Goal: Transaction & Acquisition: Purchase product/service

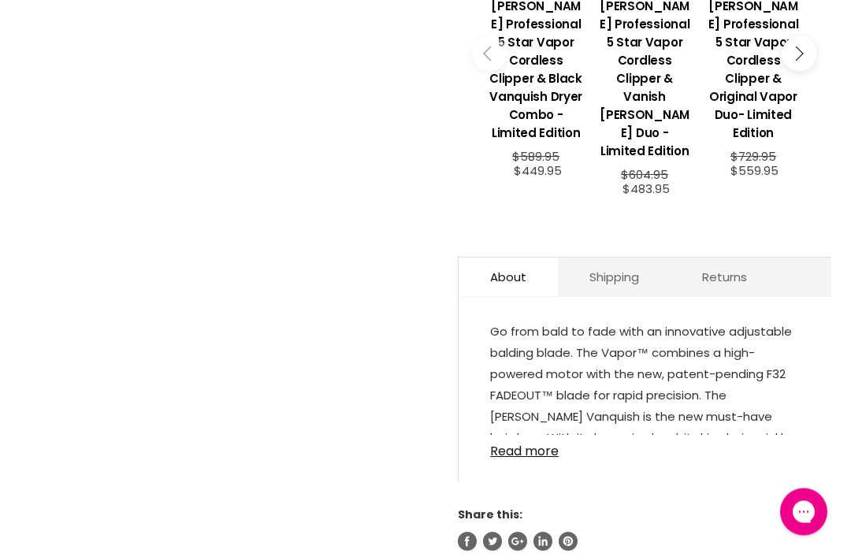
scroll to position [766, 0]
click at [544, 443] on link "Read more" at bounding box center [645, 447] width 310 height 24
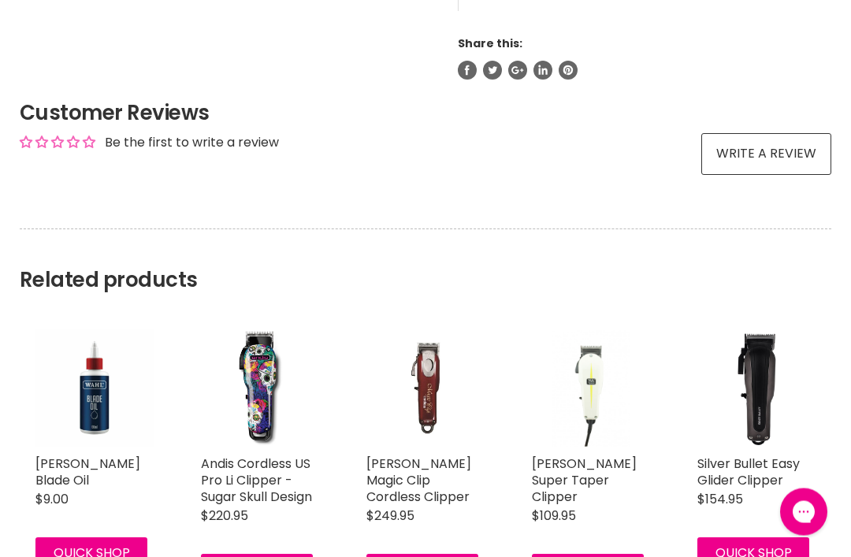
scroll to position [1237, 0]
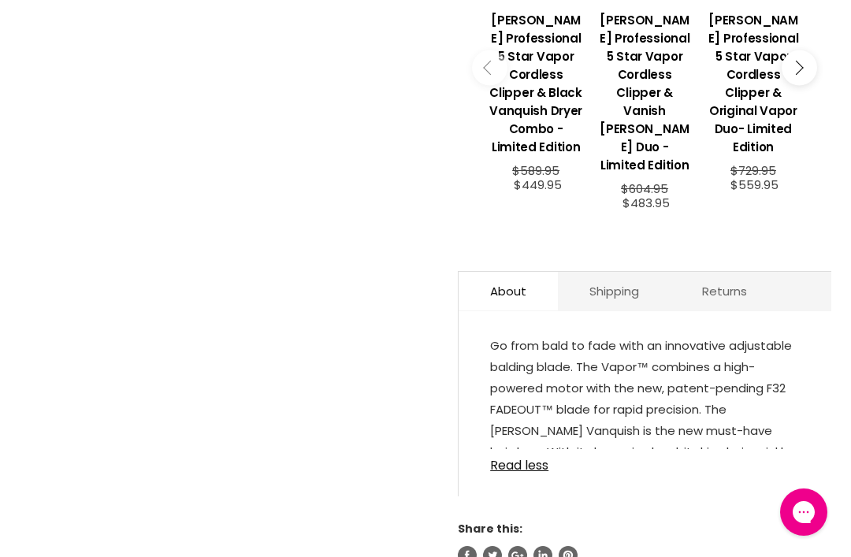
click at [531, 455] on link "Read less" at bounding box center [645, 461] width 310 height 24
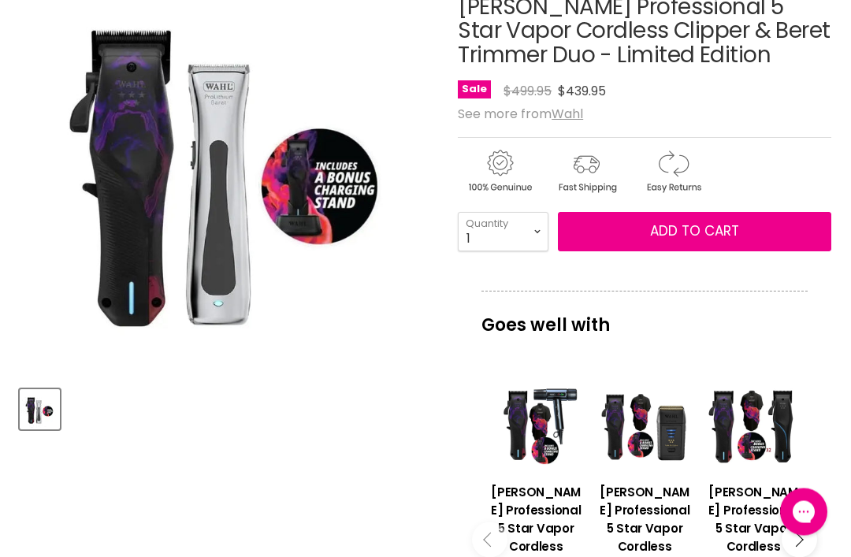
scroll to position [224, 0]
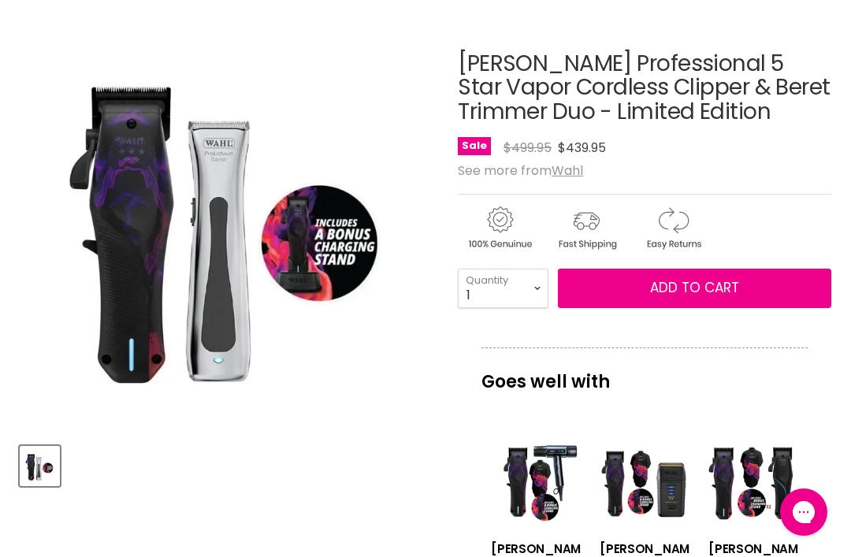
click at [30, 460] on img "Product thumbnails" at bounding box center [39, 465] width 37 height 37
click at [398, 444] on div "Product thumbnails" at bounding box center [228, 463] width 422 height 45
click at [406, 449] on div "Product thumbnails" at bounding box center [228, 463] width 422 height 45
click at [406, 457] on div "Product thumbnails" at bounding box center [228, 463] width 422 height 45
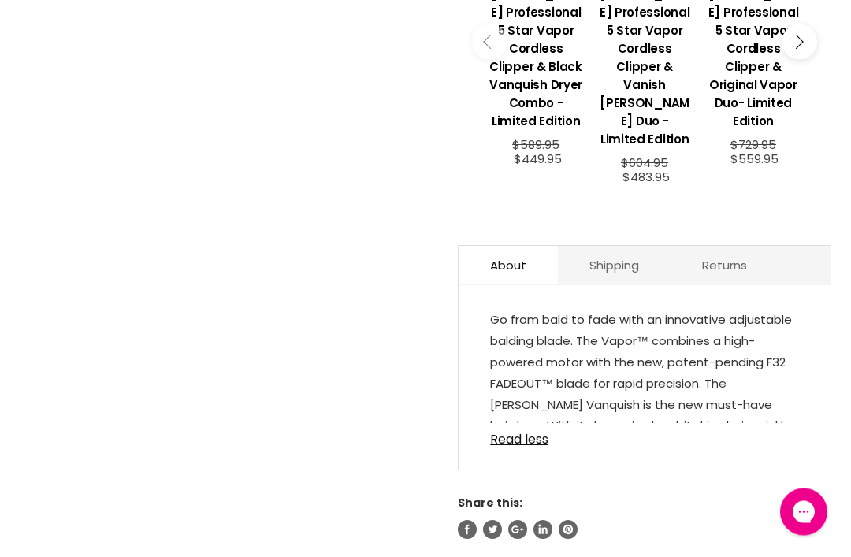
scroll to position [778, 0]
click at [532, 429] on link "Read less" at bounding box center [645, 435] width 310 height 24
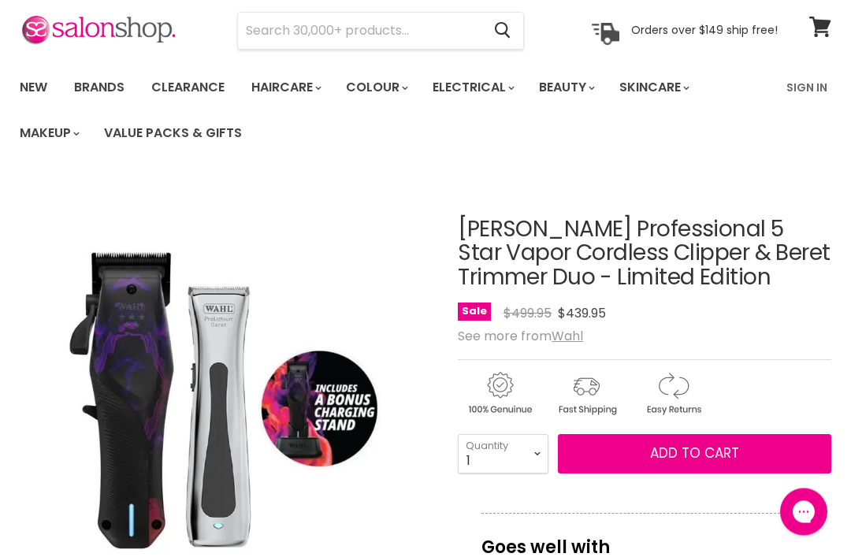
scroll to position [0, 0]
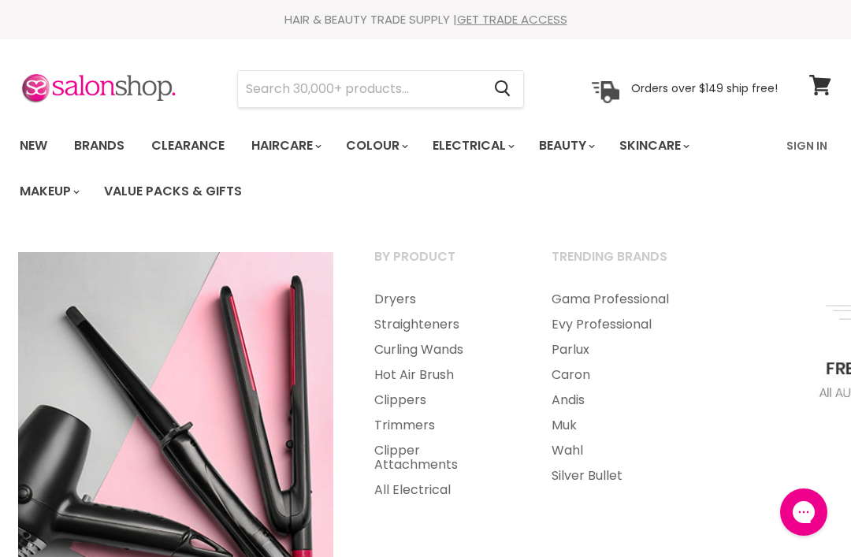
click at [400, 398] on link "Clippers" at bounding box center [441, 400] width 174 height 25
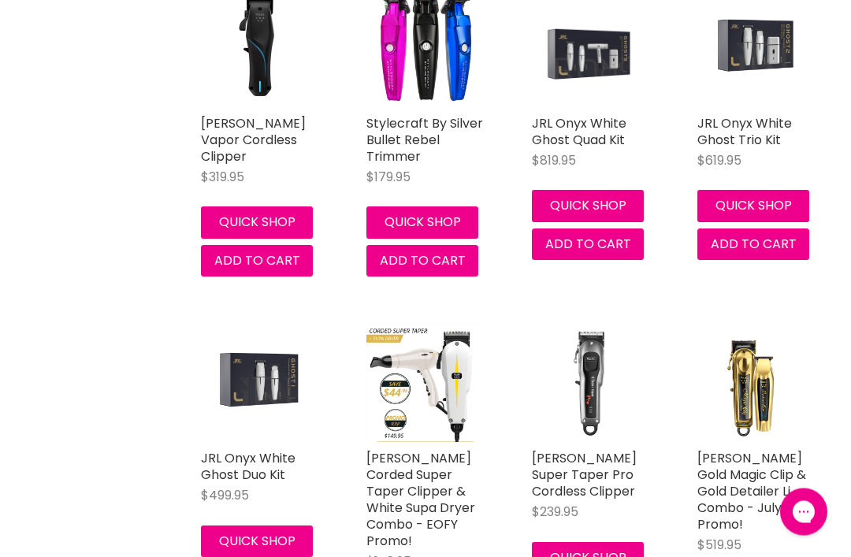
scroll to position [2761, 0]
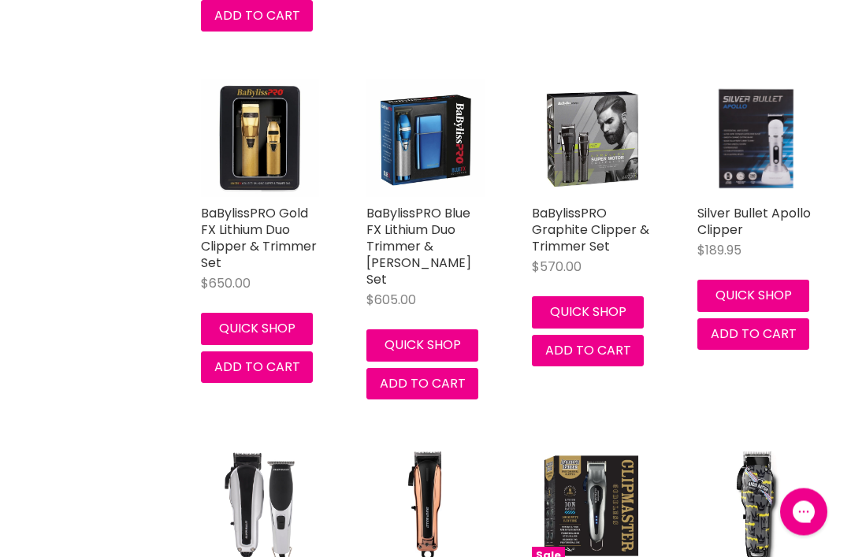
scroll to position [7524, 0]
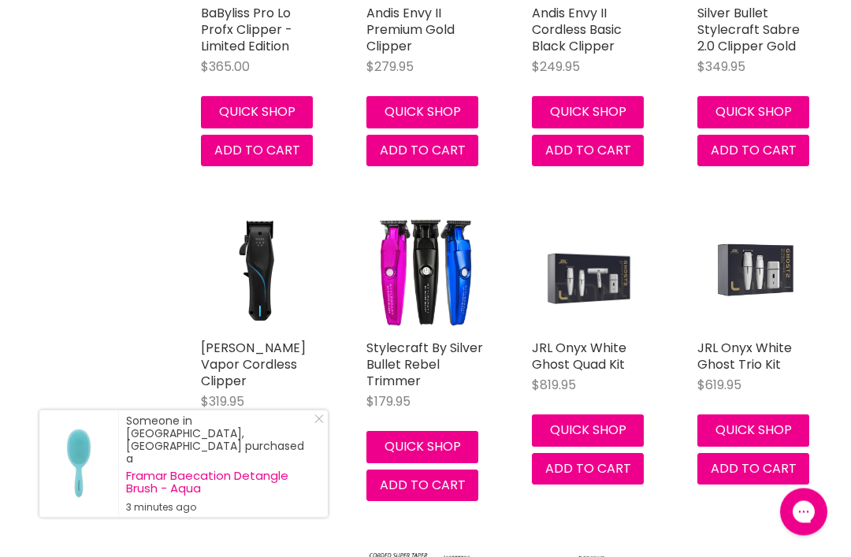
scroll to position [2546, 0]
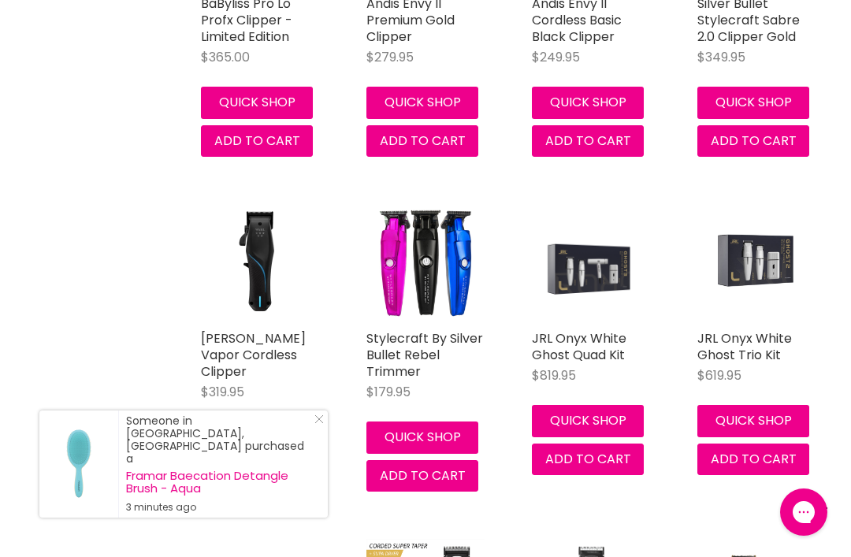
click at [250, 329] on link "[PERSON_NAME] Vapor Cordless Clipper" at bounding box center [253, 354] width 105 height 51
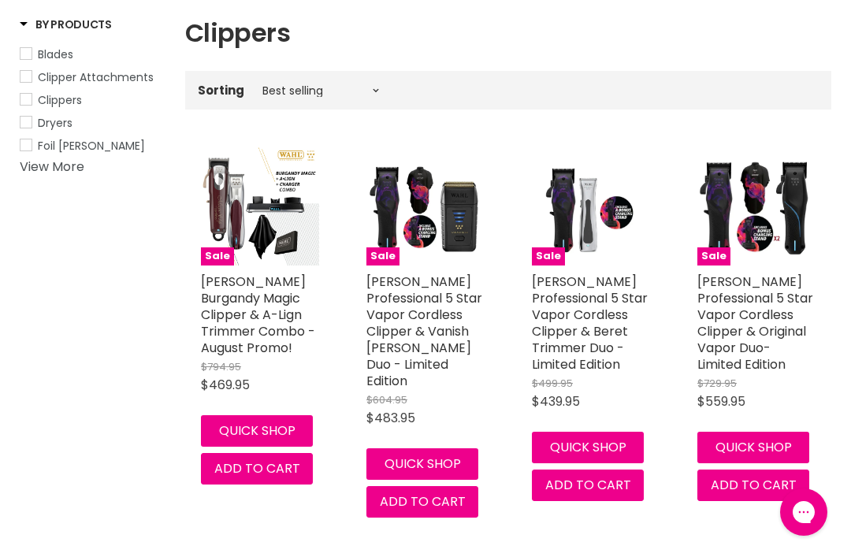
scroll to position [280, 0]
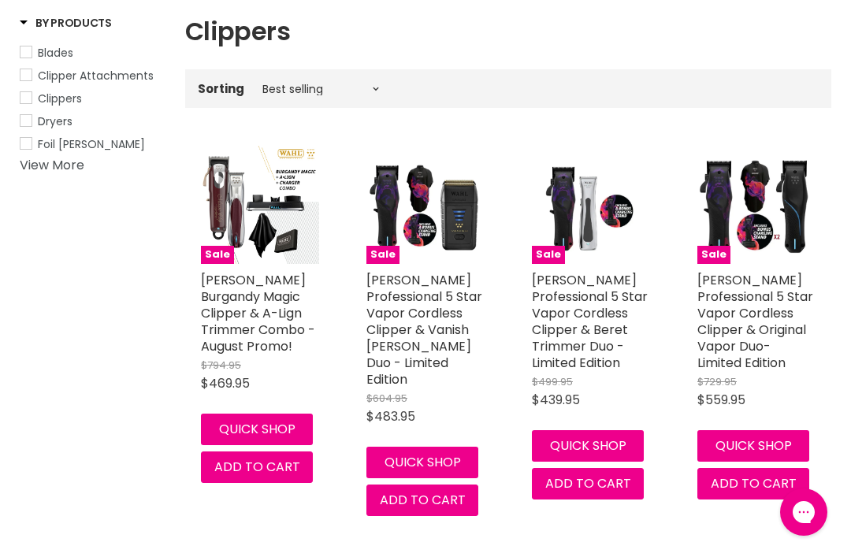
click at [596, 314] on link "[PERSON_NAME] Professional 5 Star Vapor Cordless Clipper & Beret Trimmer Duo - …" at bounding box center [590, 321] width 116 height 101
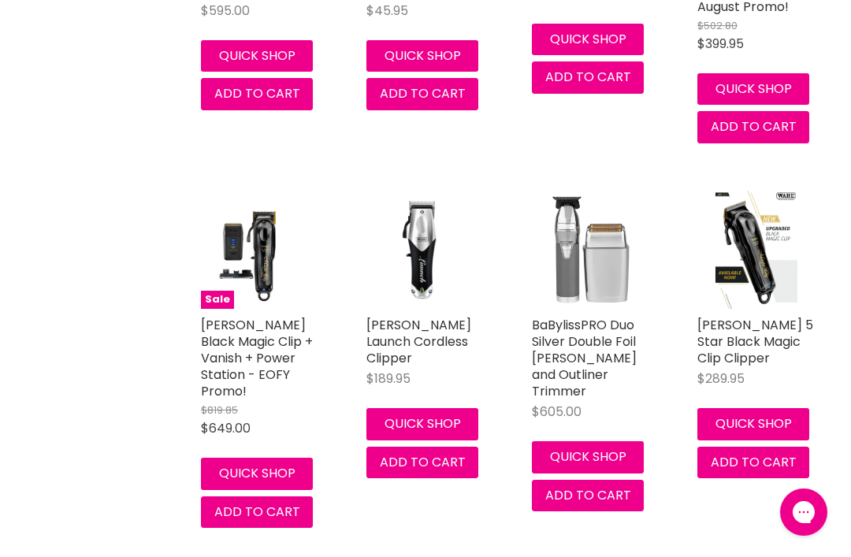
scroll to position [1851, 0]
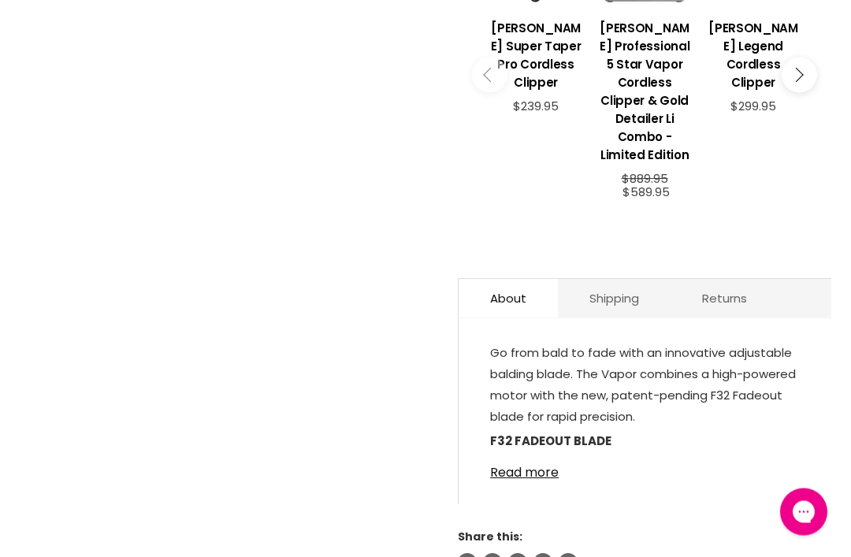
scroll to position [721, 0]
click at [542, 456] on link "Read more" at bounding box center [645, 468] width 310 height 24
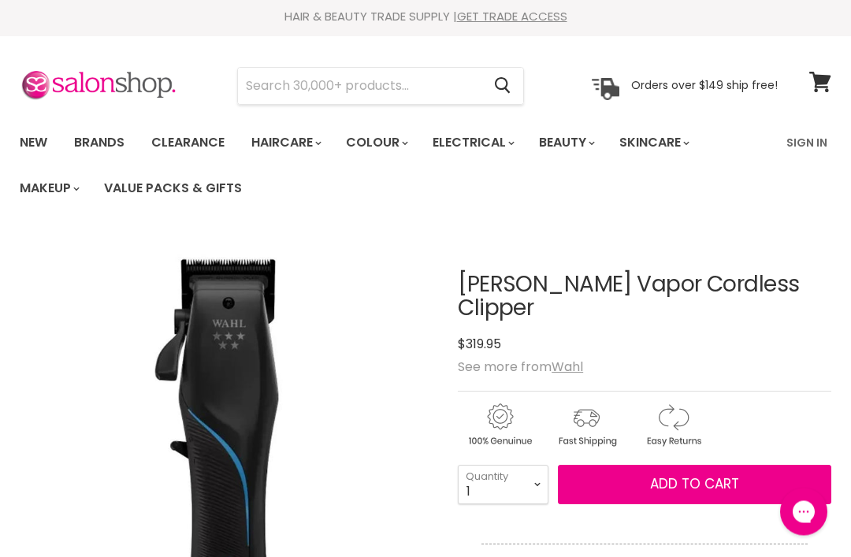
scroll to position [0, 0]
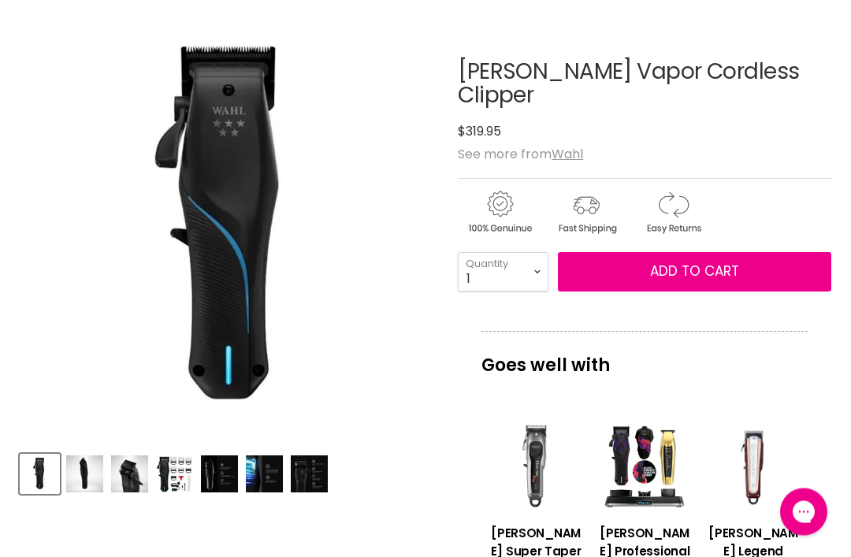
scroll to position [216, 0]
click at [87, 474] on img "Product thumbnails" at bounding box center [84, 473] width 37 height 37
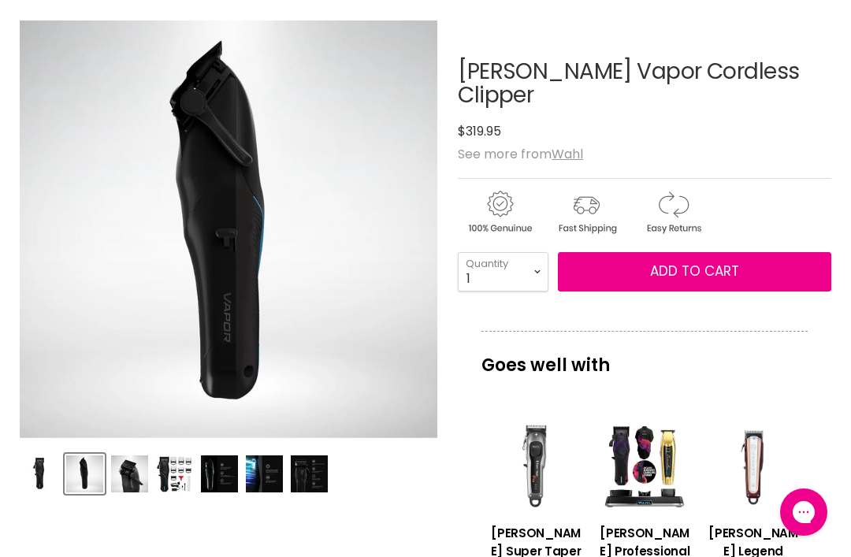
click at [137, 478] on img "Product thumbnails" at bounding box center [129, 473] width 37 height 37
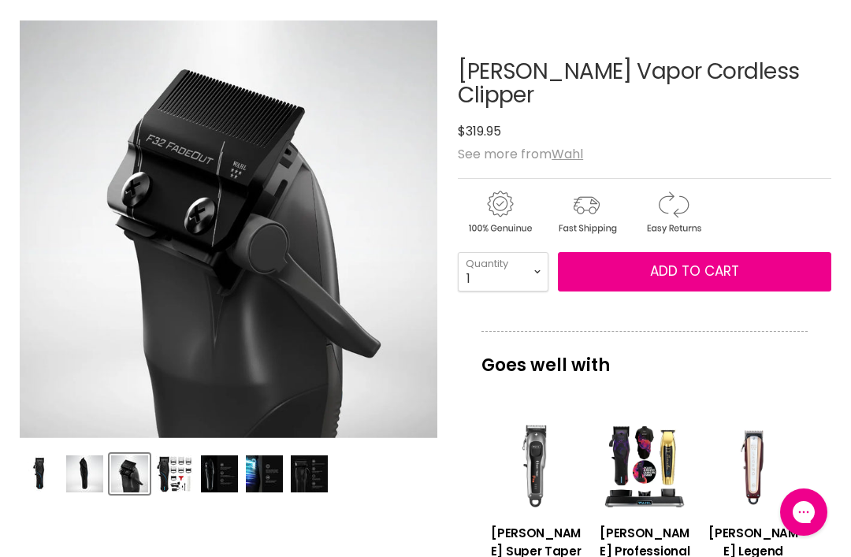
click at [177, 477] on img "Product thumbnails" at bounding box center [174, 473] width 37 height 37
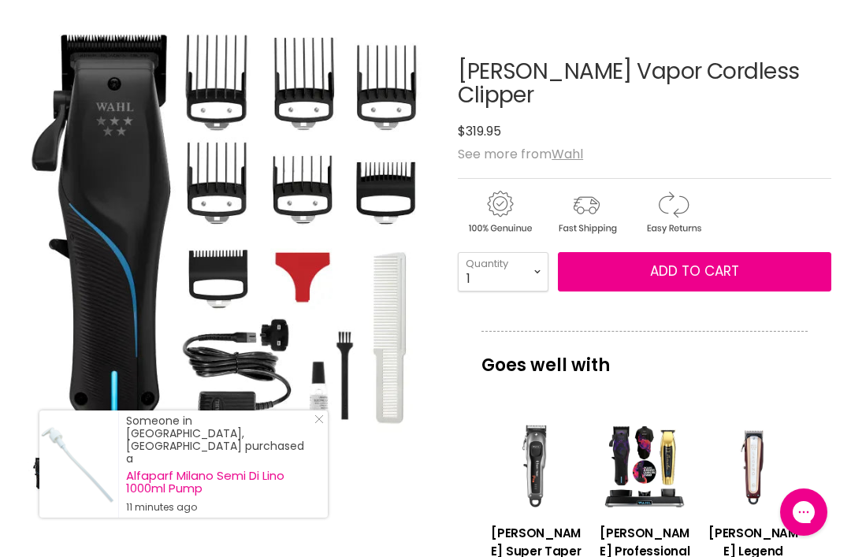
click at [223, 477] on img "Product thumbnails" at bounding box center [219, 473] width 37 height 37
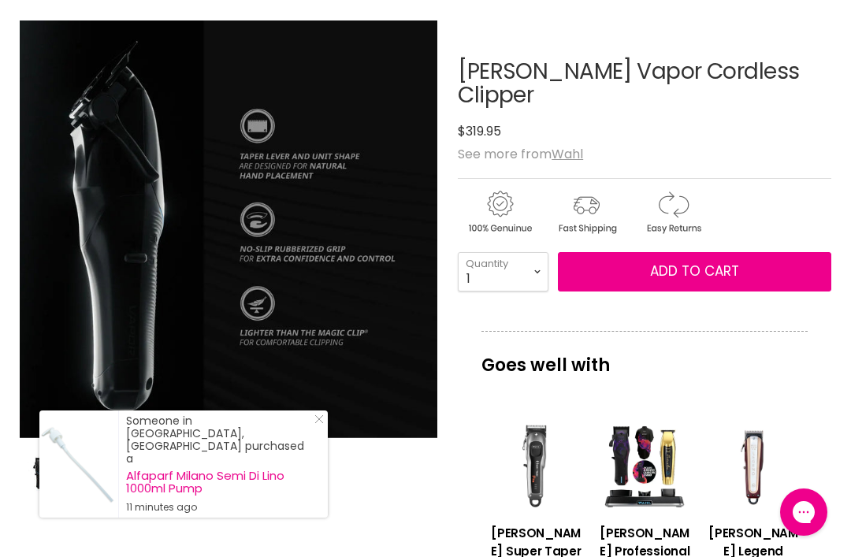
click at [266, 469] on img "Product thumbnails" at bounding box center [264, 473] width 37 height 37
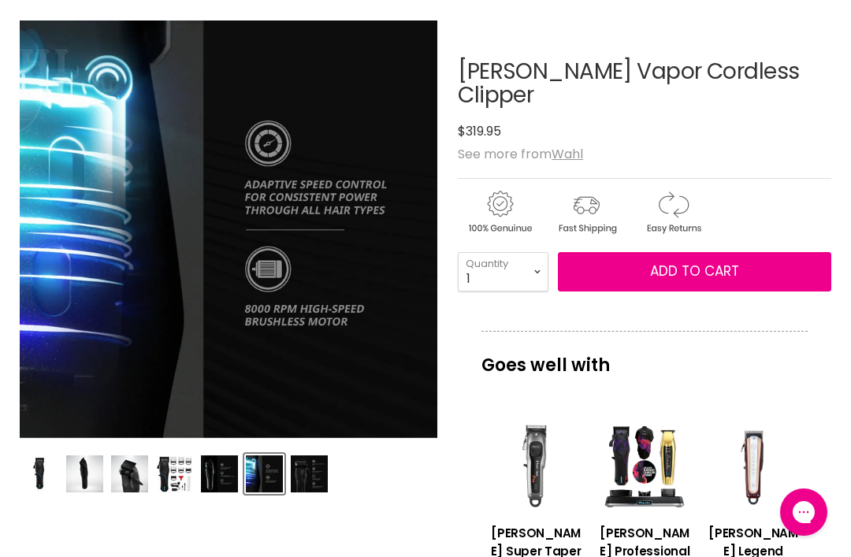
click at [314, 474] on img "Product thumbnails" at bounding box center [309, 473] width 37 height 37
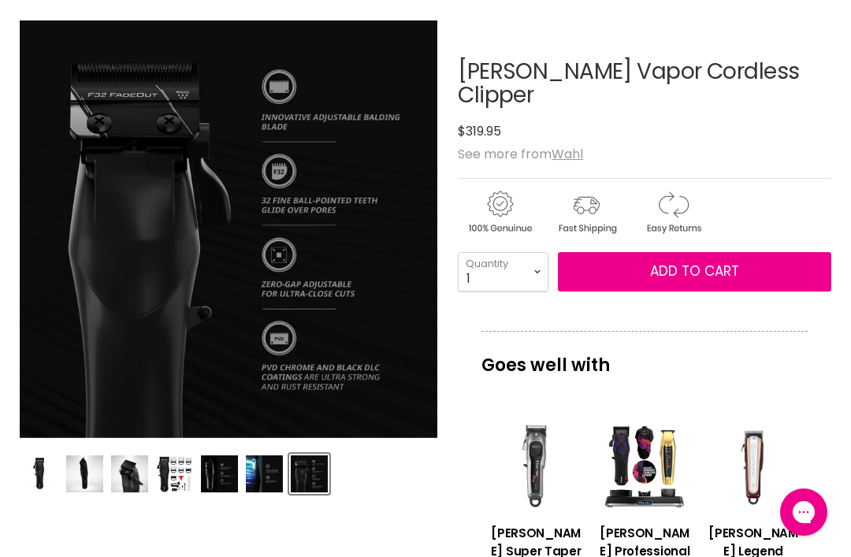
click at [46, 473] on img "Product thumbnails" at bounding box center [39, 473] width 37 height 37
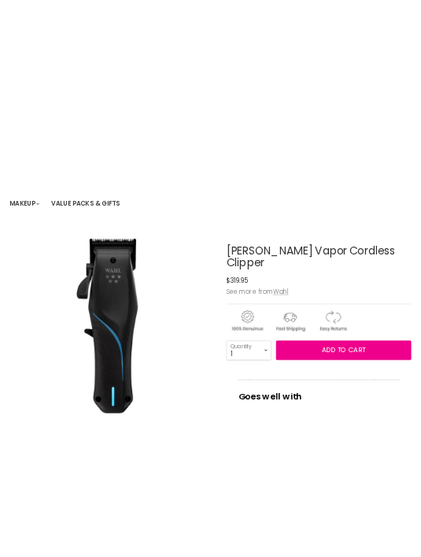
scroll to position [0, 0]
